Goal: Find specific page/section: Find specific page/section

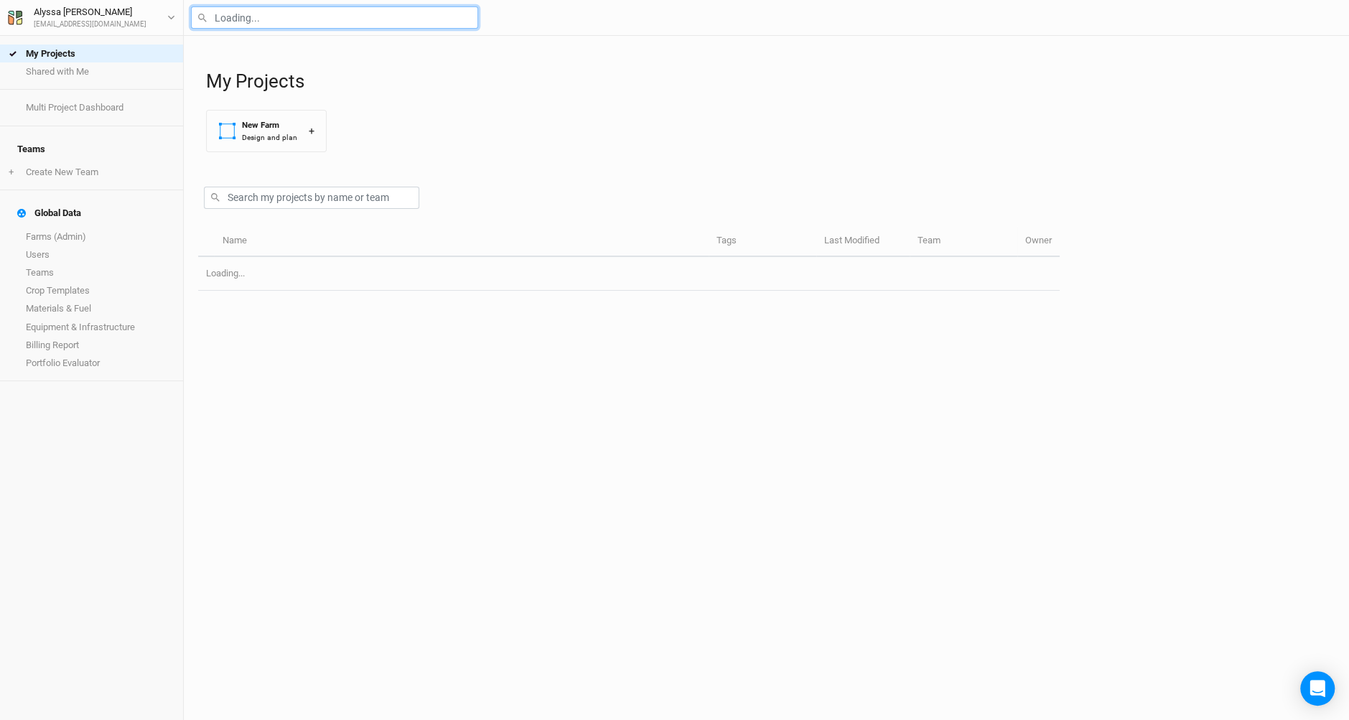
click at [388, 12] on input "text" at bounding box center [334, 17] width 287 height 22
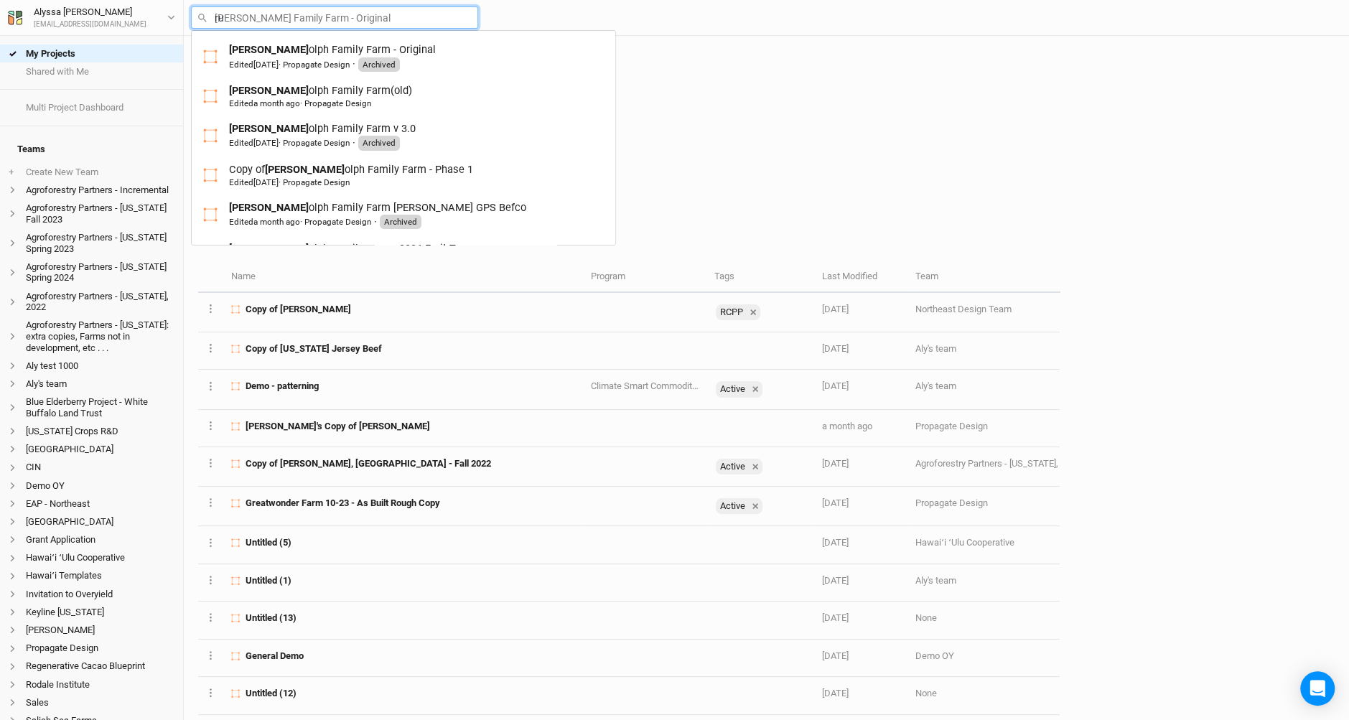
type input "[PERSON_NAME]"
type input "rudolph Family Farm - Original"
type input "rudol"
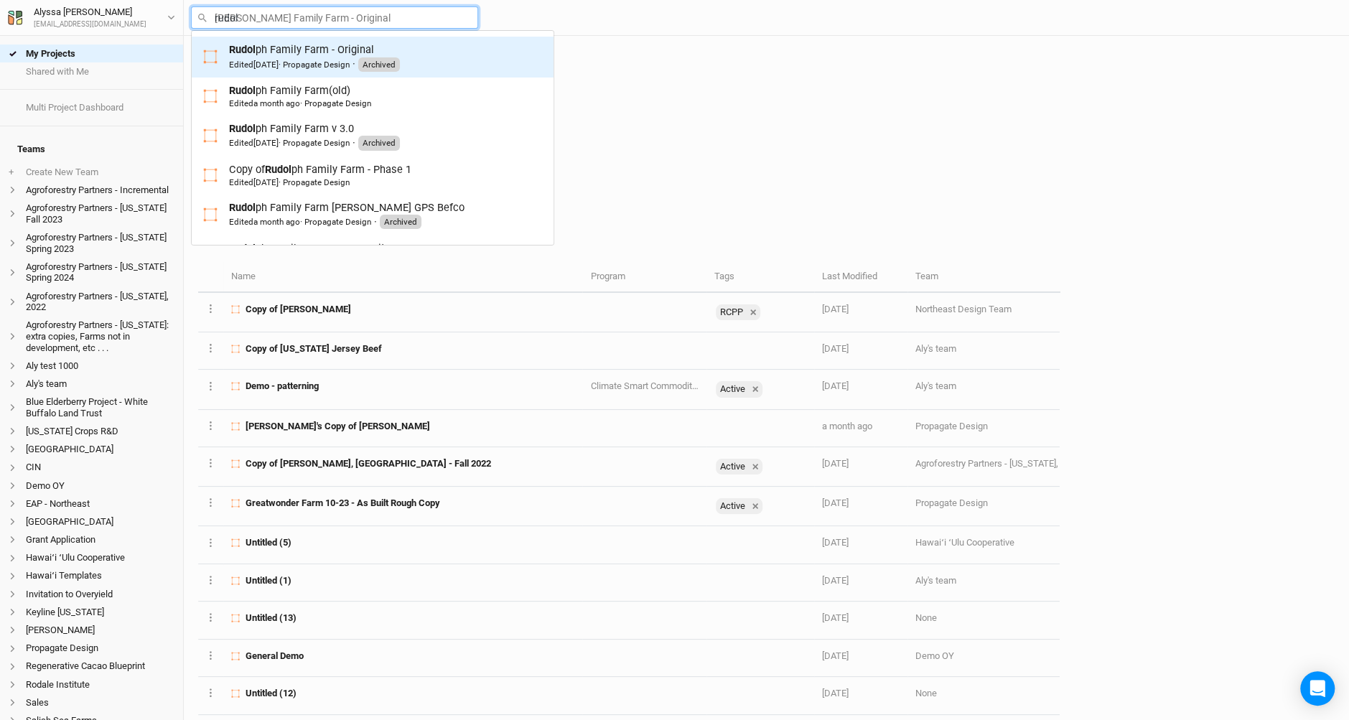
click at [342, 69] on div "Edited 3 years ago · Propagate Design" at bounding box center [289, 64] width 121 height 11
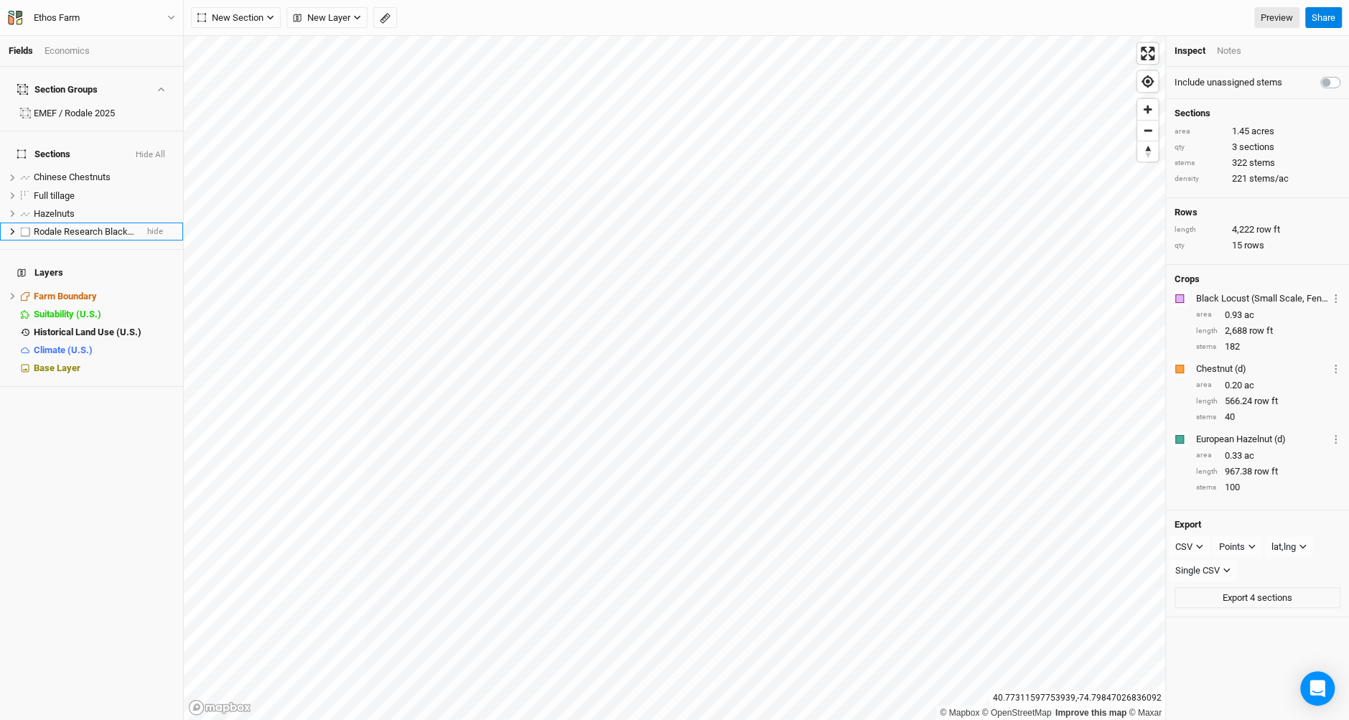
click at [56, 226] on span "Rodale Research Black Locust" at bounding box center [96, 231] width 124 height 11
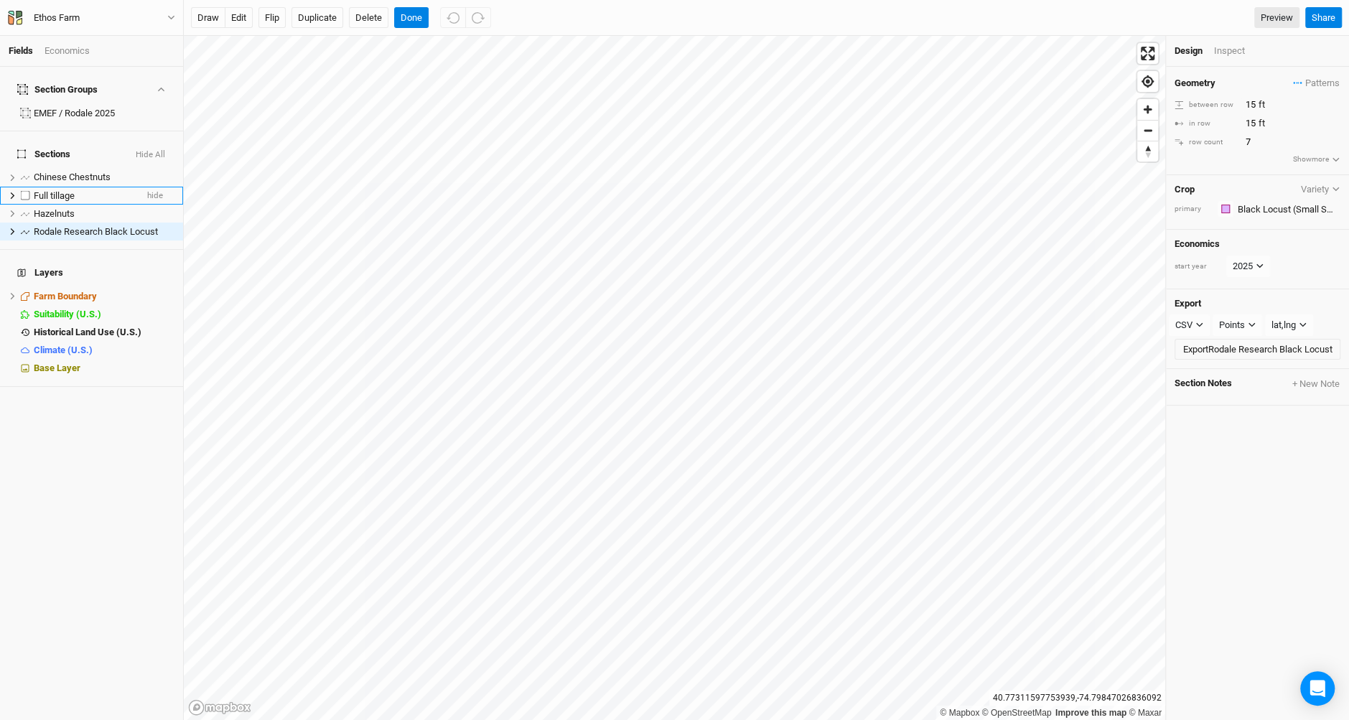
click at [75, 190] on span "Full tillage" at bounding box center [54, 195] width 41 height 11
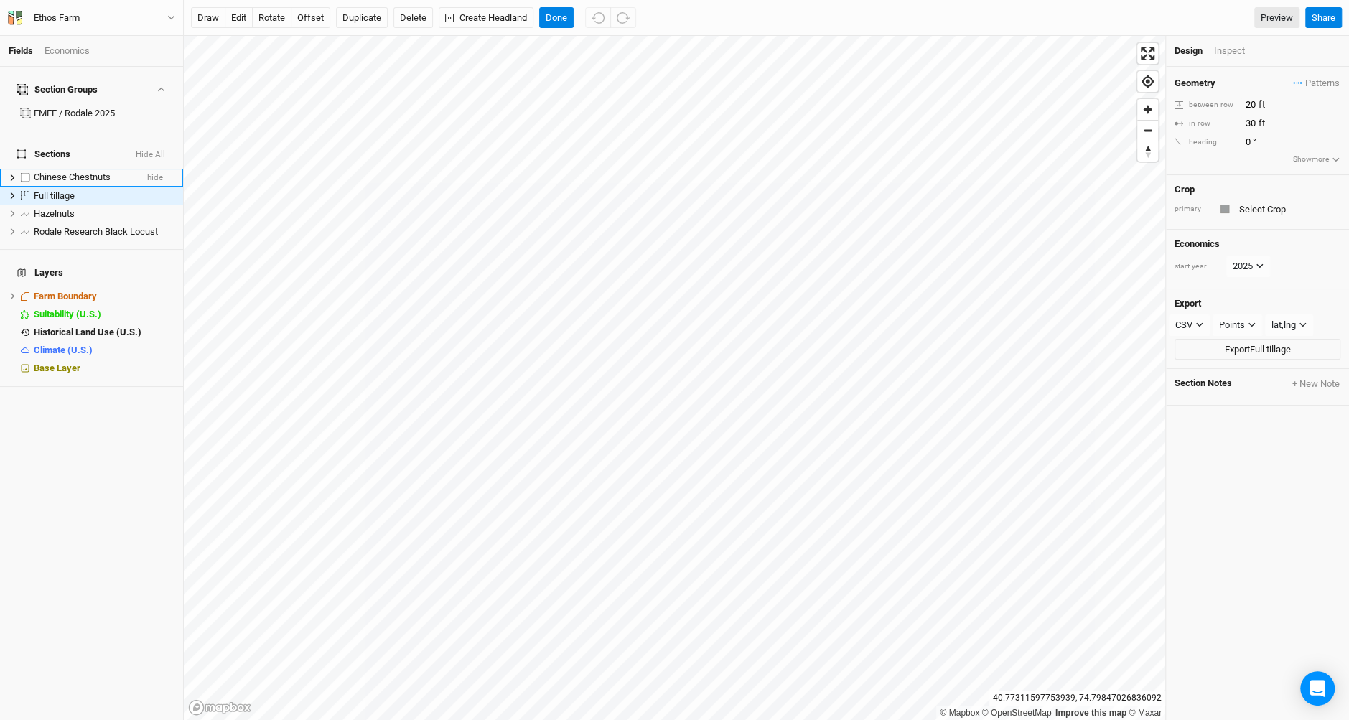
click at [69, 172] on span "Chinese Chestnuts" at bounding box center [72, 177] width 77 height 11
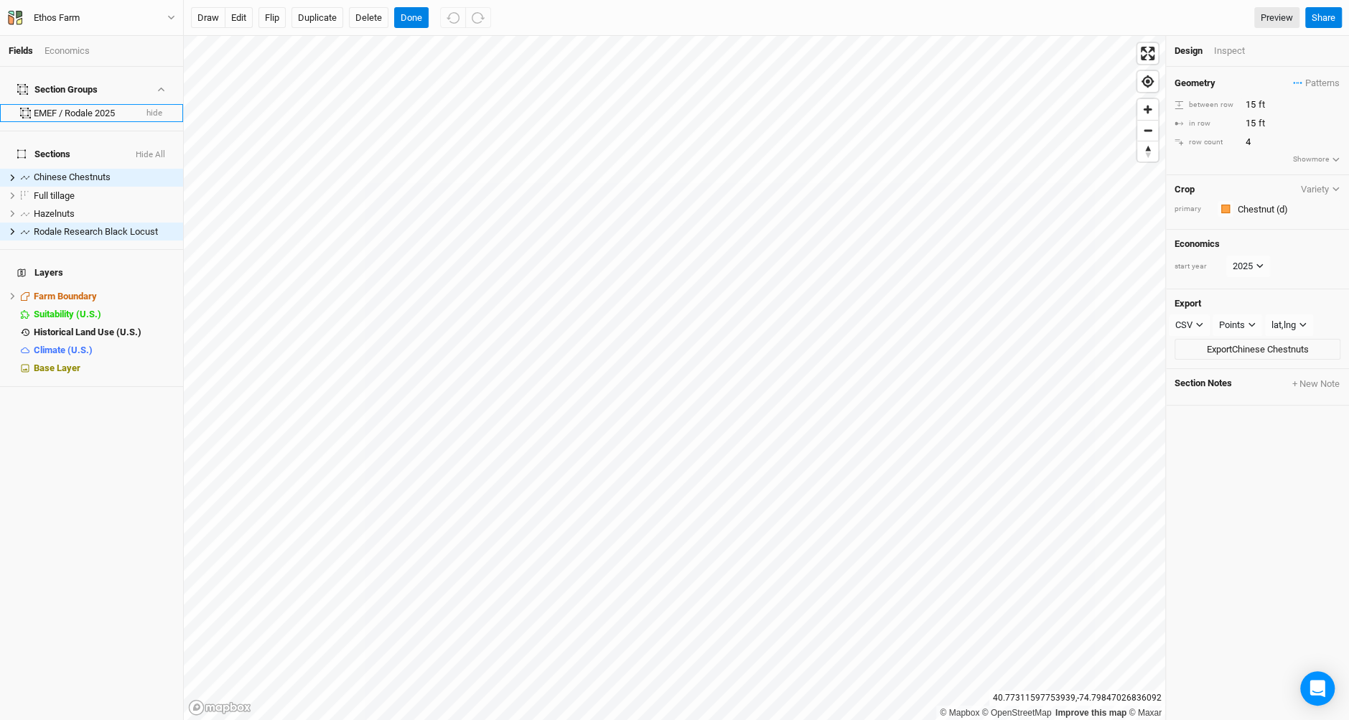
click at [83, 108] on div "EMEF / Rodale 2025" at bounding box center [84, 113] width 101 height 11
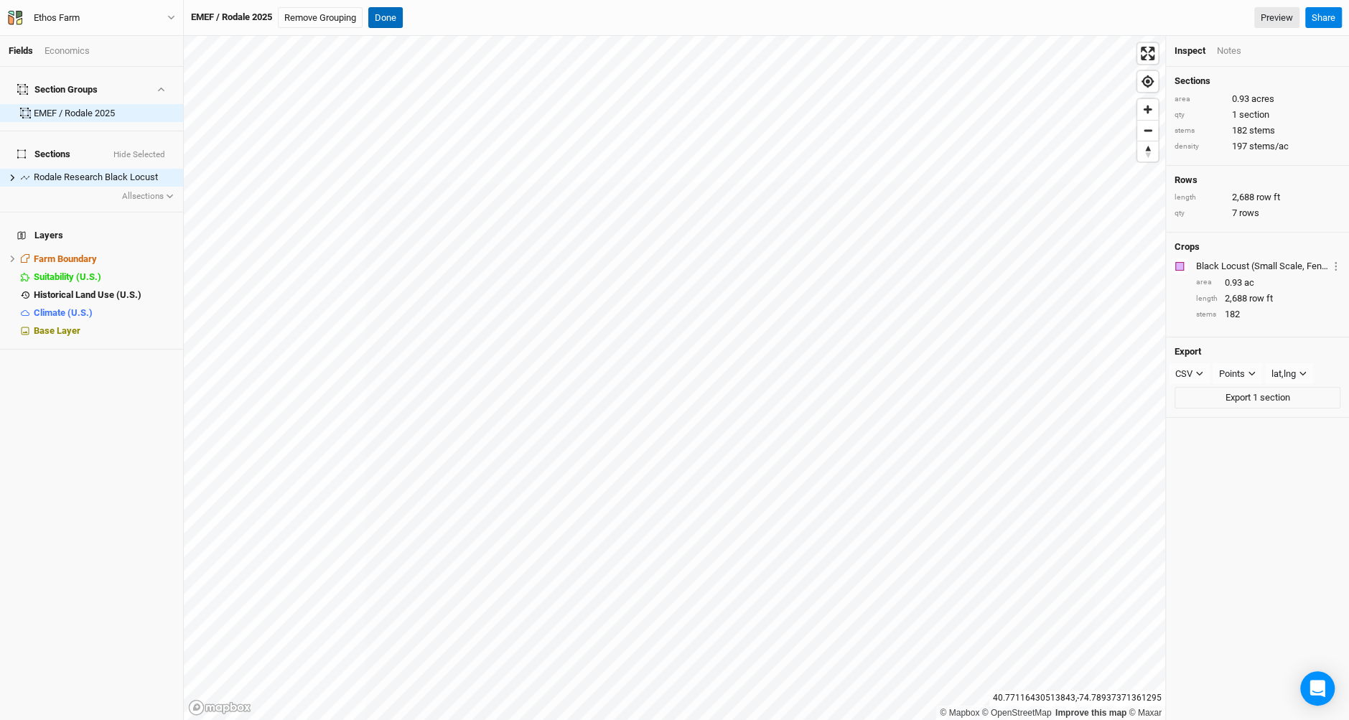
click at [396, 17] on button "Done" at bounding box center [385, 18] width 34 height 22
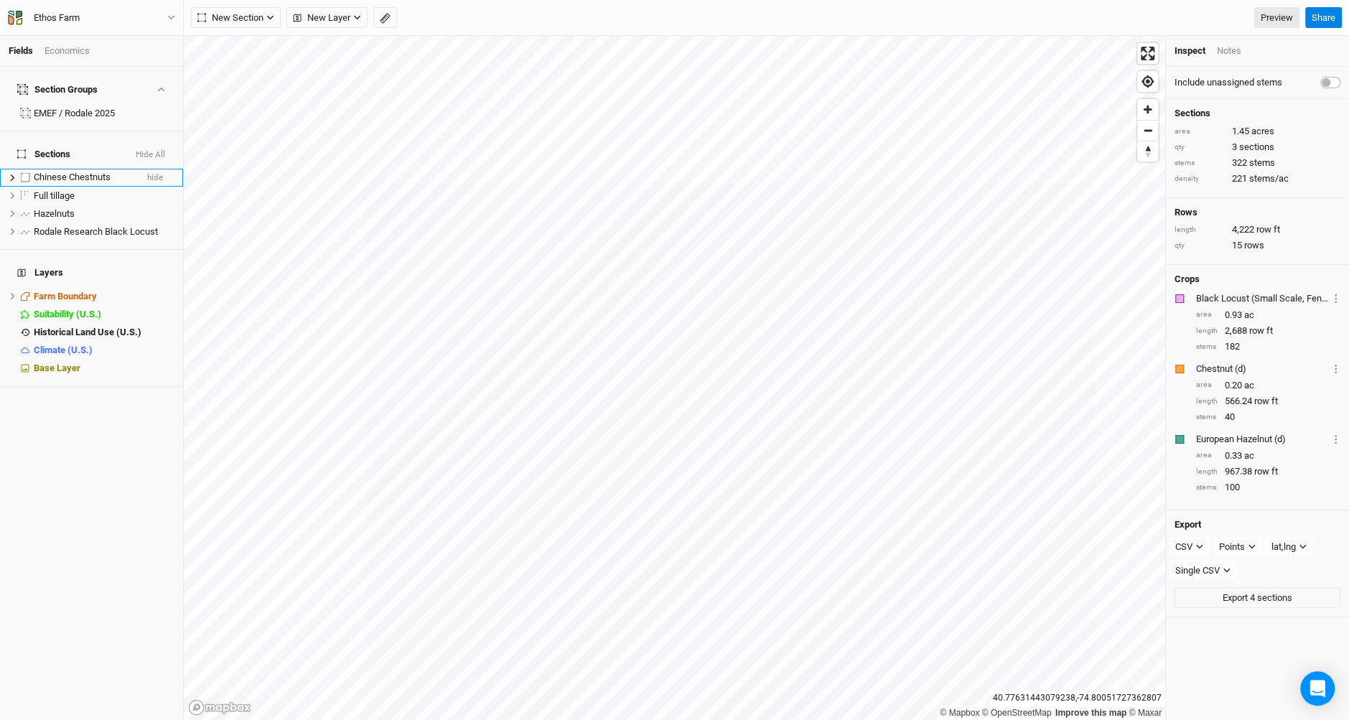
click at [90, 172] on span "Chinese Chestnuts" at bounding box center [72, 177] width 77 height 11
